Goal: Task Accomplishment & Management: Manage account settings

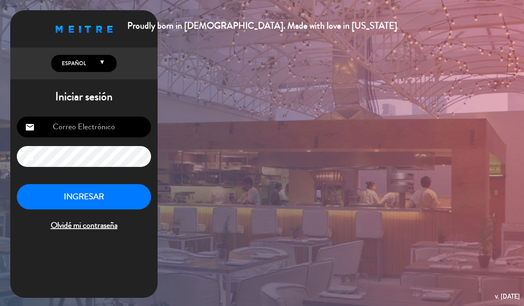
type input "[EMAIL_ADDRESS][DOMAIN_NAME]"
click at [102, 205] on button "INGRESAR" at bounding box center [84, 197] width 134 height 26
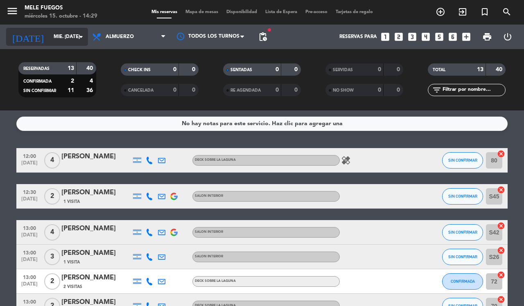
click at [77, 40] on icon "arrow_drop_down" at bounding box center [81, 37] width 10 height 10
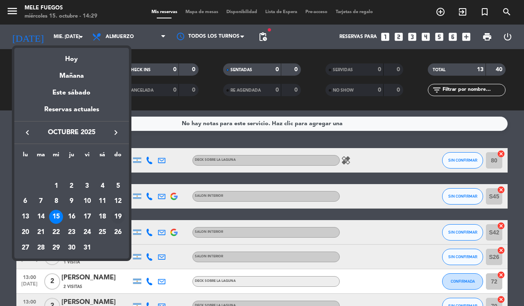
click at [117, 213] on div "19" at bounding box center [118, 217] width 14 height 14
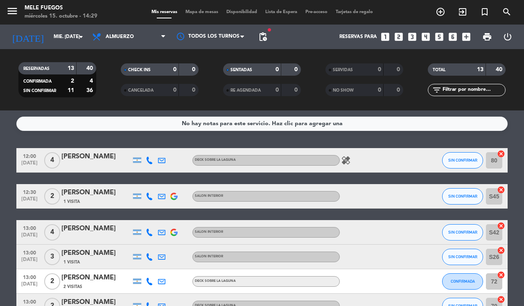
type input "dom. [DATE]"
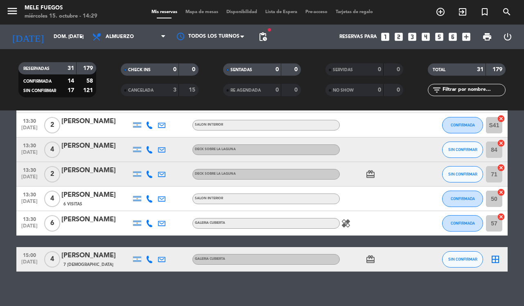
scroll to position [689, 0]
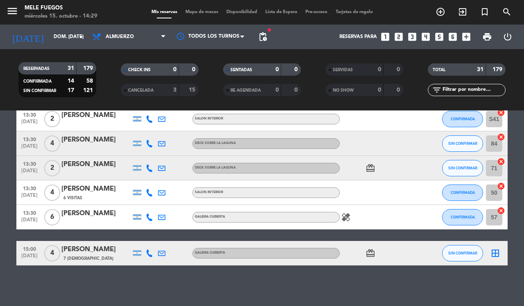
click at [495, 252] on icon "border_all" at bounding box center [495, 253] width 10 height 10
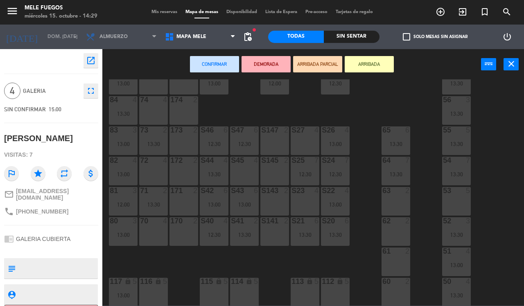
scroll to position [89, 0]
click at [453, 200] on div "53 5" at bounding box center [456, 200] width 29 height 29
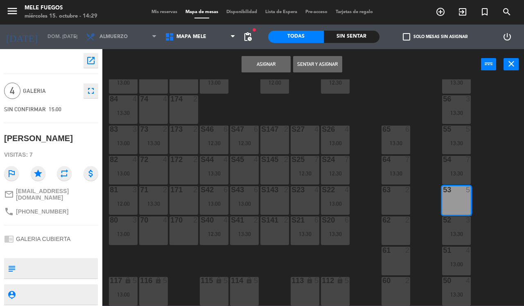
click at [269, 64] on button "Asignar" at bounding box center [265, 64] width 49 height 16
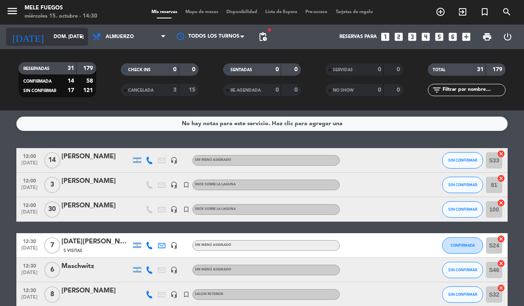
click at [76, 41] on icon "arrow_drop_down" at bounding box center [81, 37] width 10 height 10
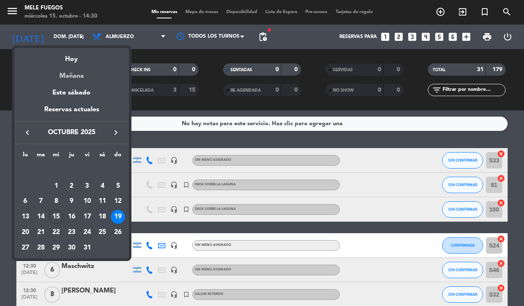
click at [70, 67] on div "Mañana" at bounding box center [71, 73] width 115 height 17
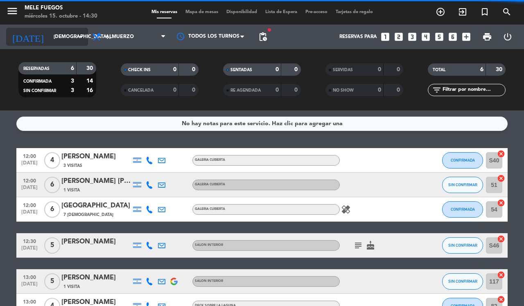
click at [82, 44] on div "[DATE] jue. [DATE] arrow_drop_down" at bounding box center [47, 37] width 82 height 18
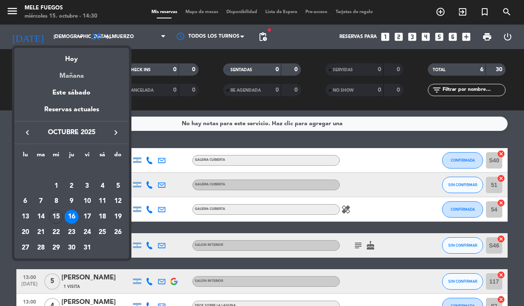
click at [84, 66] on div "Mañana" at bounding box center [71, 73] width 115 height 17
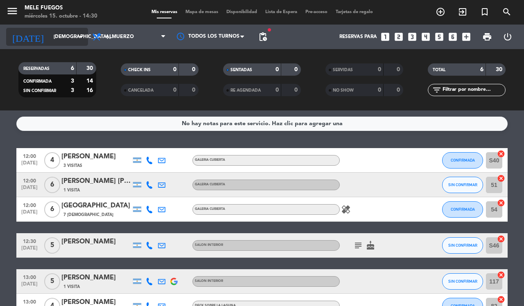
click at [81, 36] on icon "arrow_drop_down" at bounding box center [81, 37] width 10 height 10
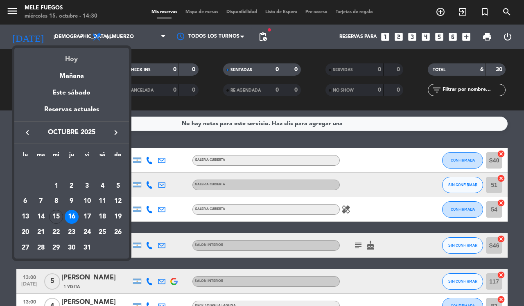
click at [74, 52] on div "Hoy" at bounding box center [71, 56] width 115 height 17
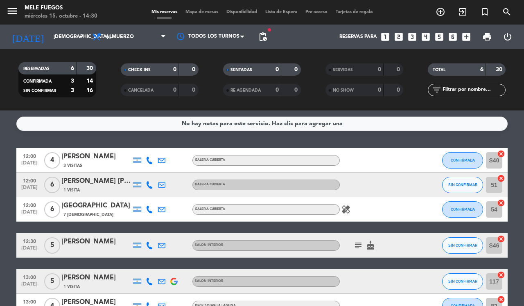
type input "mié. [DATE]"
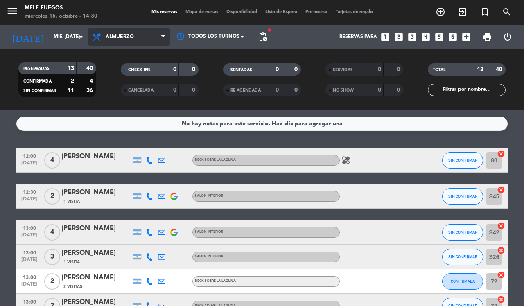
click at [160, 39] on span "Almuerzo" at bounding box center [129, 37] width 82 height 18
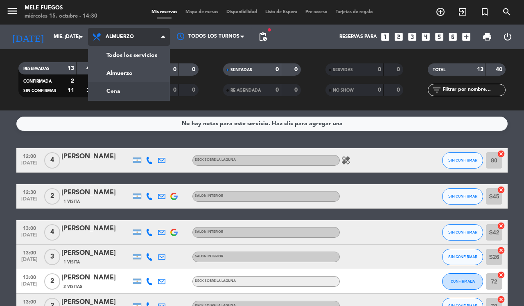
click at [144, 83] on div "menu Mele Fuegos miércoles 15. octubre - 14:30 Mis reservas Mapa de mesas Dispo…" at bounding box center [262, 55] width 524 height 110
